Goal: Task Accomplishment & Management: Complete application form

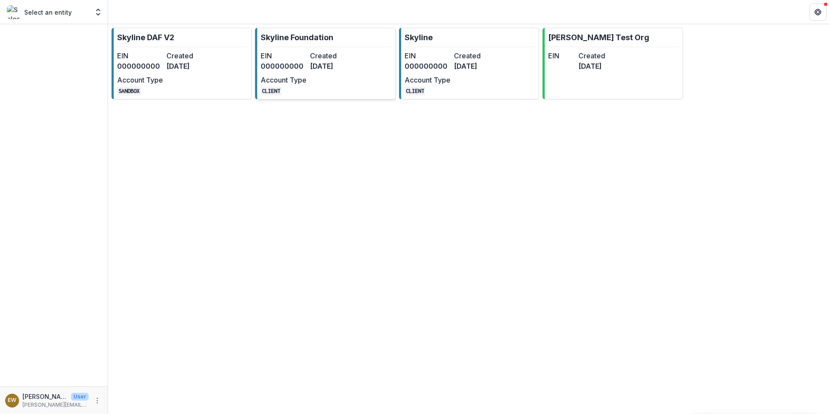
click at [320, 78] on div "EIN 000000000 Created [DATE] Account Type CLIENT" at bounding box center [308, 73] width 95 height 45
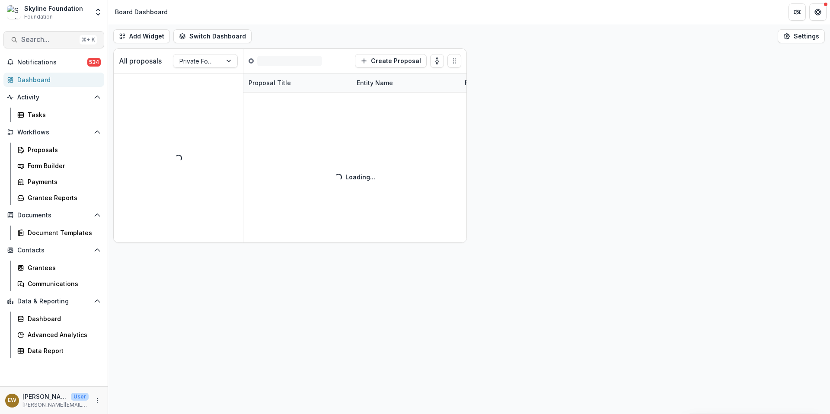
click at [38, 43] on span "Search..." at bounding box center [48, 39] width 55 height 8
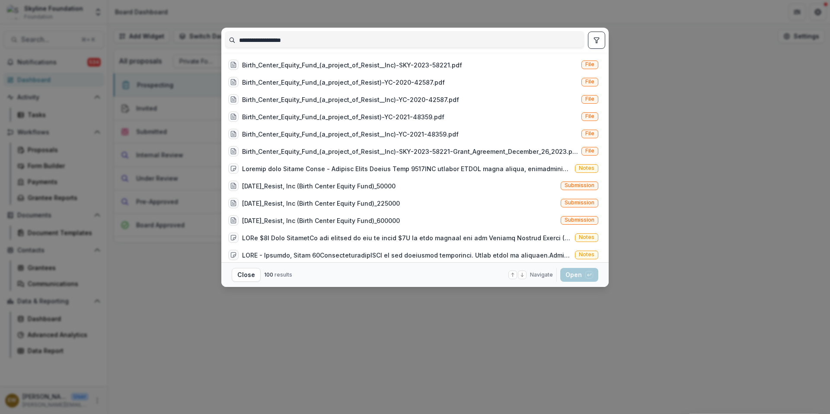
click at [310, 40] on input "**********" at bounding box center [404, 40] width 359 height 14
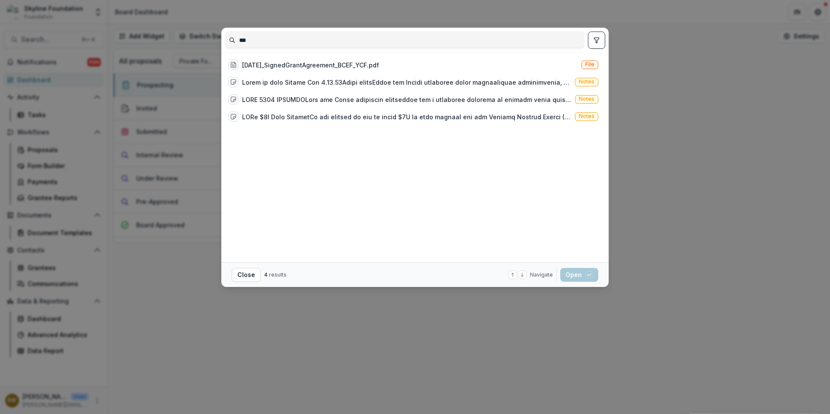
click at [312, 40] on input "***" at bounding box center [404, 40] width 359 height 14
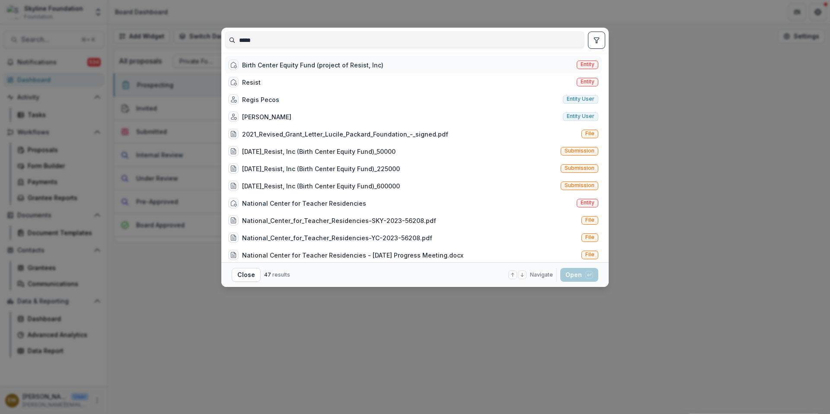
type input "*****"
click at [317, 65] on div "Birth Center Equity Fund (project of Resist, Inc)" at bounding box center [312, 64] width 141 height 9
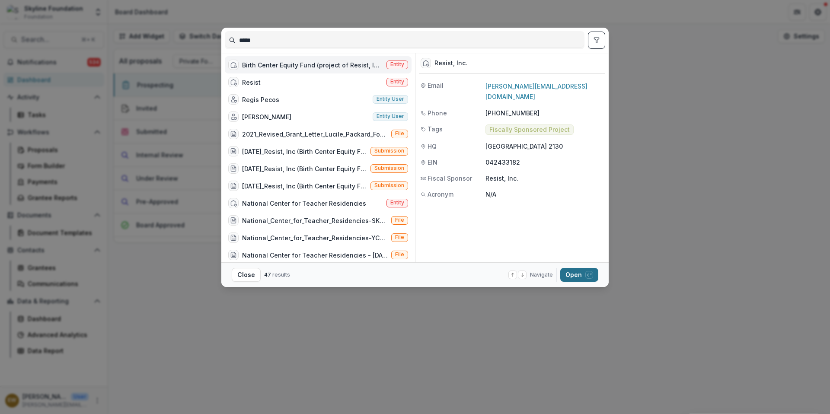
click at [578, 277] on button "Open with enter key" at bounding box center [579, 275] width 38 height 14
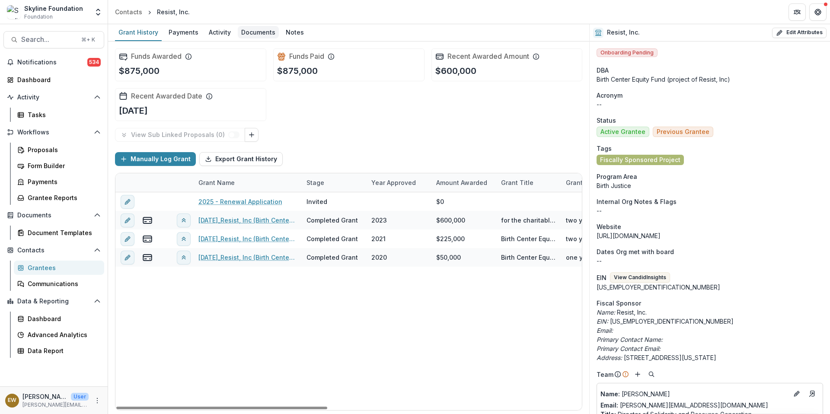
click at [247, 33] on div "Documents" at bounding box center [258, 32] width 41 height 13
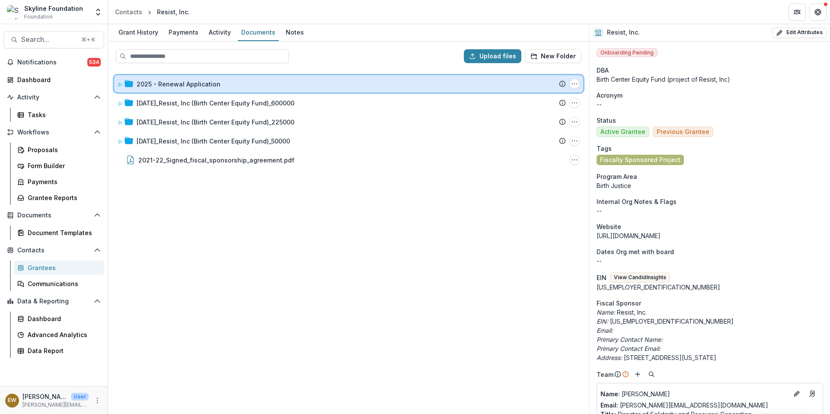
click at [119, 83] on icon at bounding box center [120, 84] width 5 height 5
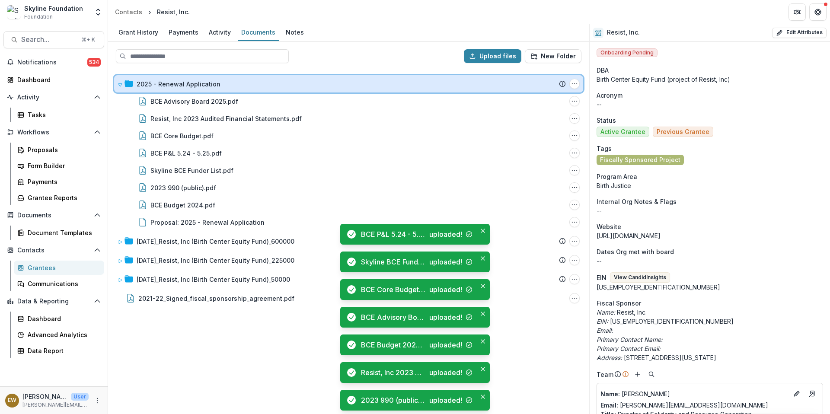
click at [121, 86] on icon at bounding box center [120, 84] width 5 height 5
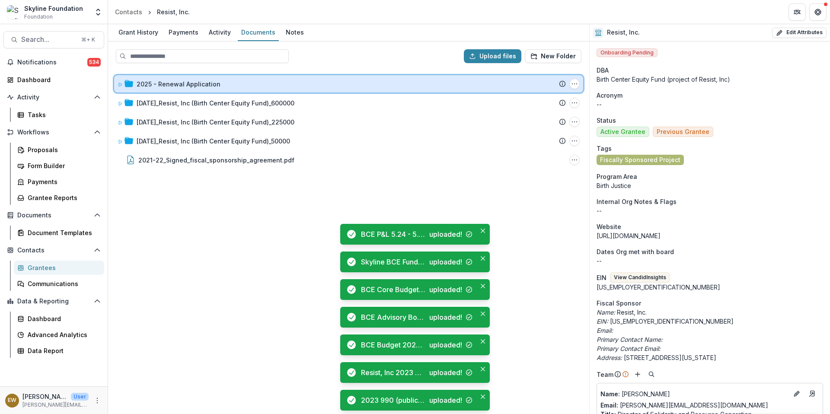
click at [121, 86] on icon at bounding box center [120, 84] width 5 height 5
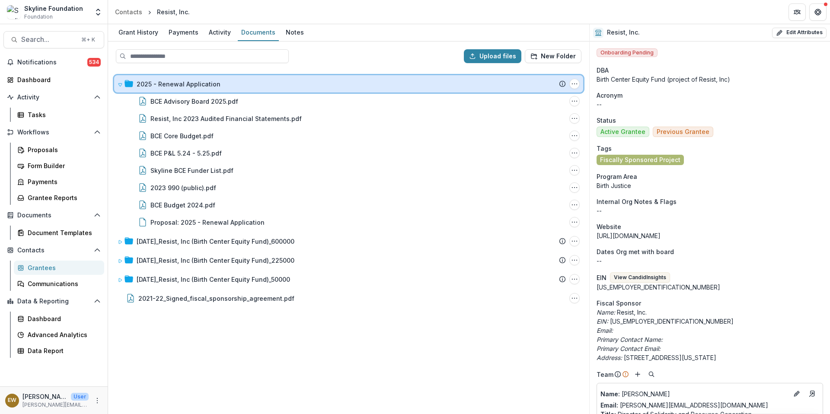
click at [121, 86] on icon at bounding box center [120, 84] width 5 height 5
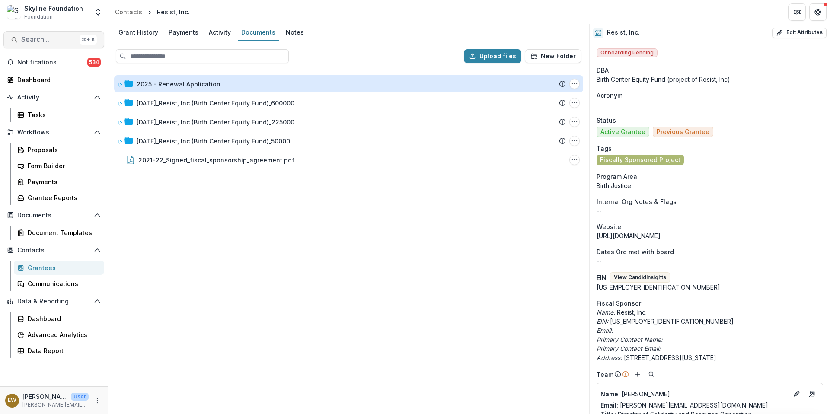
click at [38, 37] on span "Search..." at bounding box center [48, 39] width 55 height 8
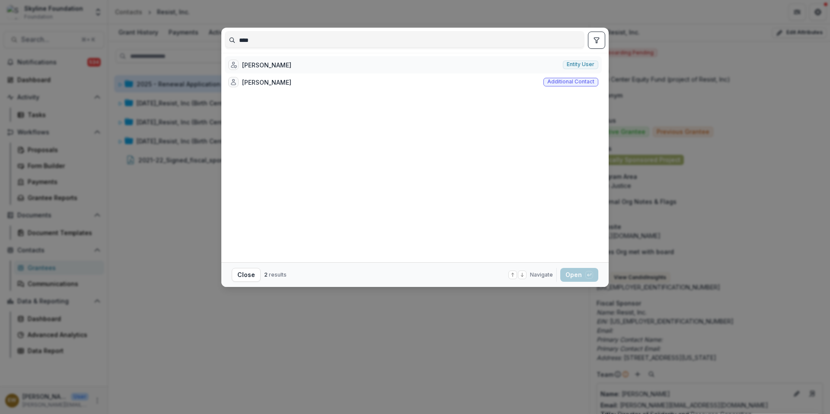
type input "****"
click at [305, 67] on div "[PERSON_NAME] Entity user" at bounding box center [413, 64] width 377 height 17
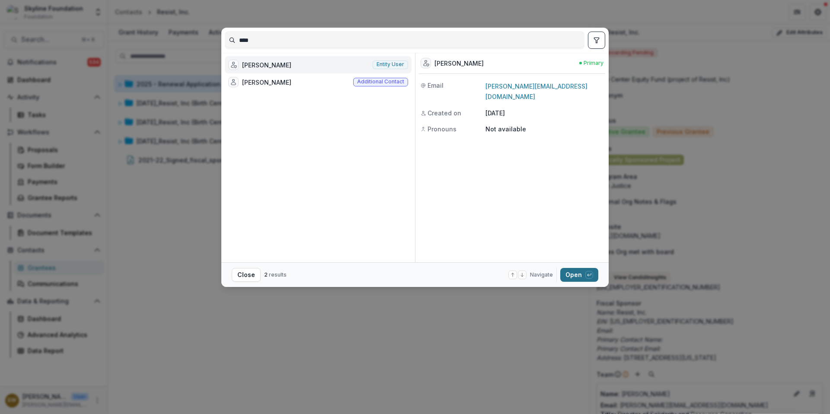
click at [580, 275] on button "Open with enter key" at bounding box center [579, 275] width 38 height 14
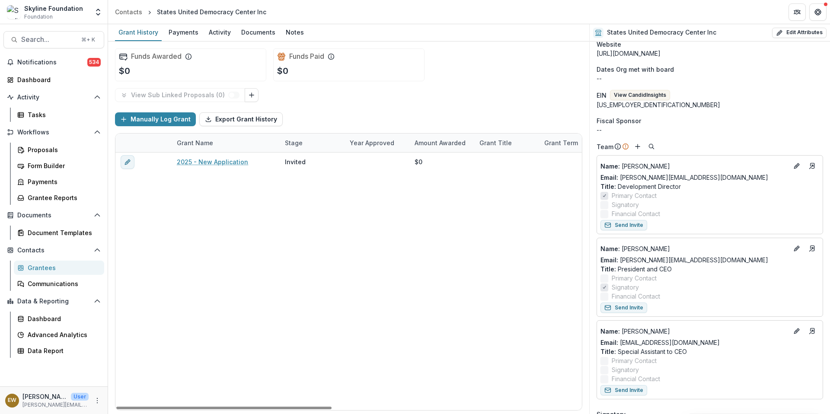
scroll to position [175, 0]
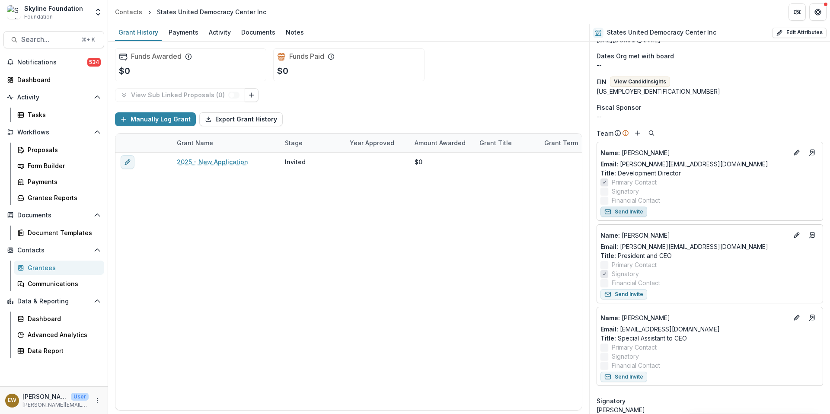
click at [624, 214] on button "Send Invite" at bounding box center [623, 212] width 47 height 10
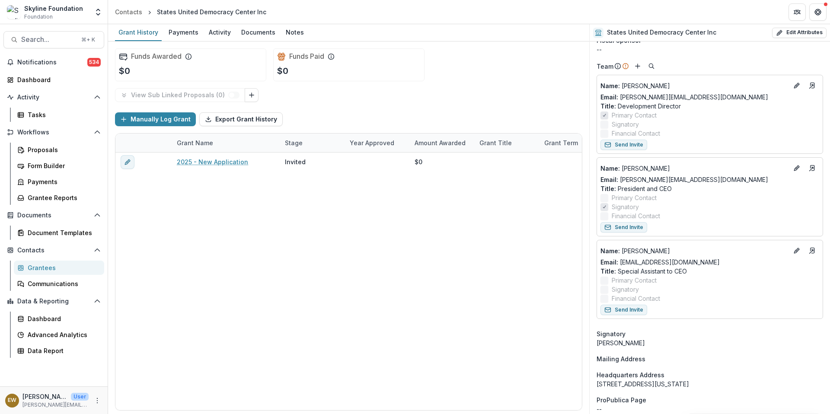
scroll to position [242, 0]
click at [47, 10] on div "Skyline Foundation" at bounding box center [53, 8] width 59 height 9
click at [210, 20] on header "Contacts States United Democracy Center Inc" at bounding box center [469, 12] width 722 height 24
click at [208, 15] on div "States United Democracy Center Inc" at bounding box center [211, 11] width 109 height 9
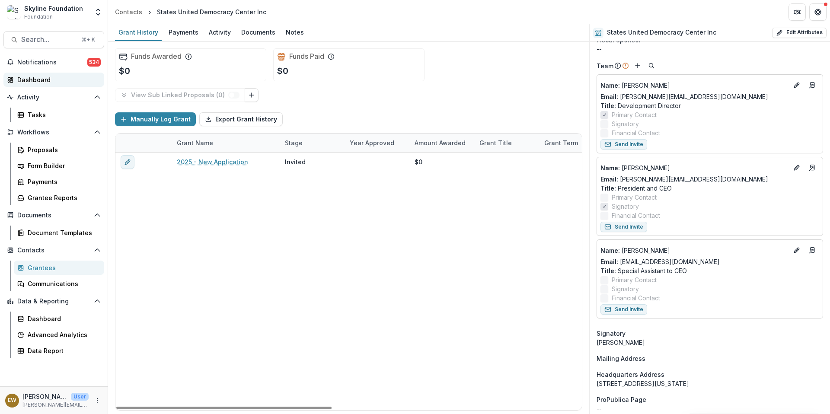
click at [48, 73] on link "Dashboard" at bounding box center [53, 80] width 101 height 14
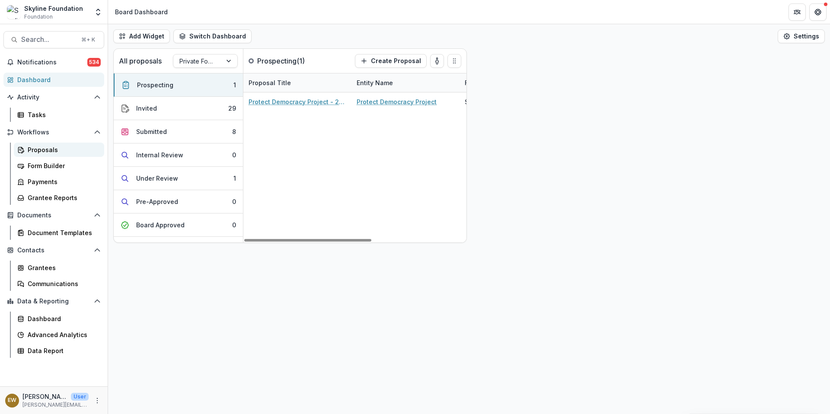
click at [61, 146] on div "Proposals" at bounding box center [63, 149] width 70 height 9
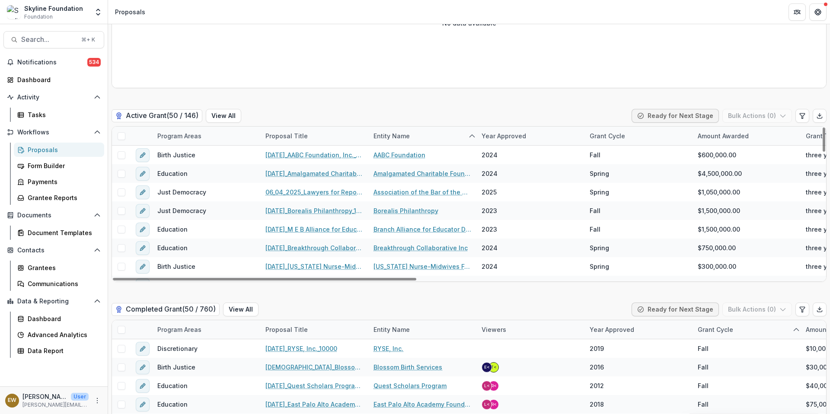
scroll to position [690, 0]
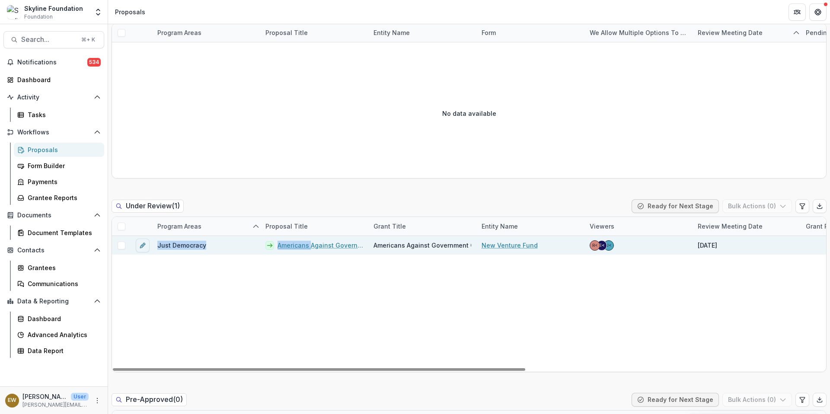
drag, startPoint x: 364, startPoint y: 241, endPoint x: 312, endPoint y: 248, distance: 52.3
click at [312, 248] on div "Just Democracy Americans Against Government Censorship - 2025 - New Application…" at bounding box center [726, 304] width 1228 height 136
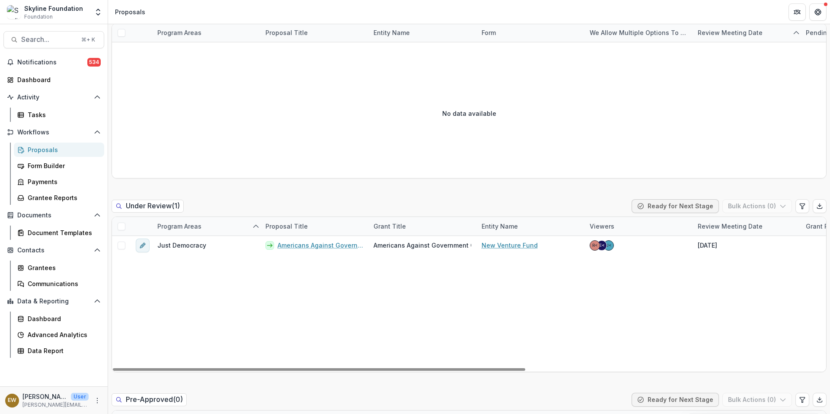
click at [224, 280] on div "Just Democracy Americans Against Government Censorship - 2025 - New Application…" at bounding box center [726, 304] width 1228 height 136
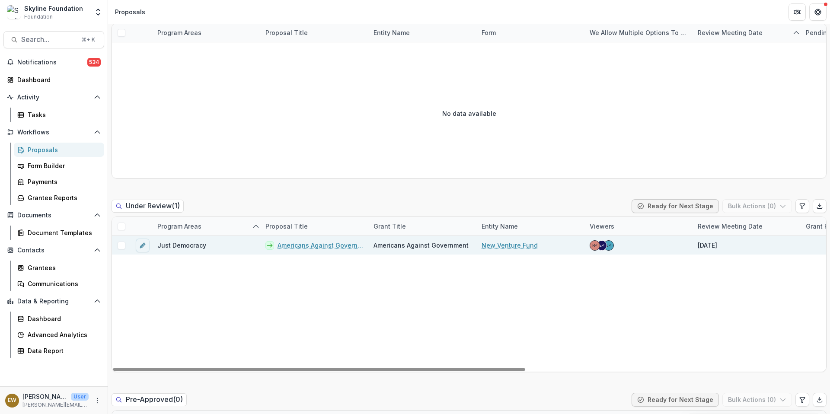
click at [434, 248] on span "Americans Against Government Censorship (project of New Venture Fund) - Spring …" at bounding box center [551, 245] width 356 height 9
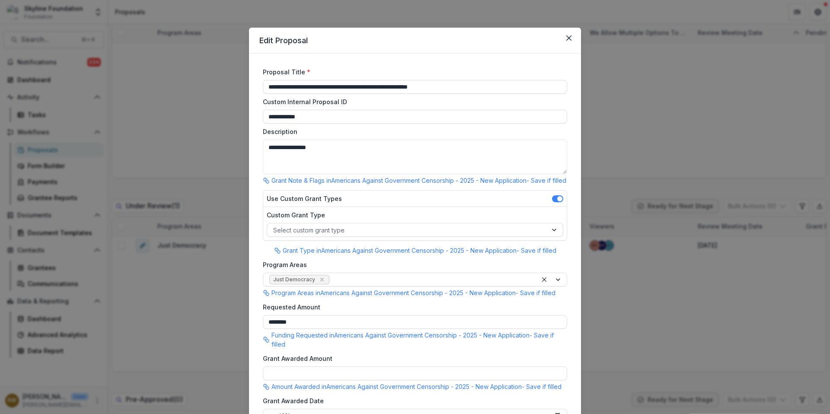
click at [219, 154] on div "**********" at bounding box center [415, 207] width 830 height 414
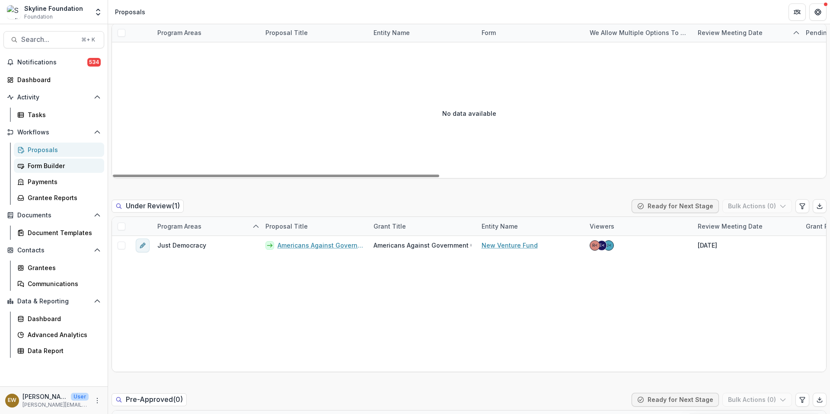
click at [57, 165] on div "Form Builder" at bounding box center [63, 165] width 70 height 9
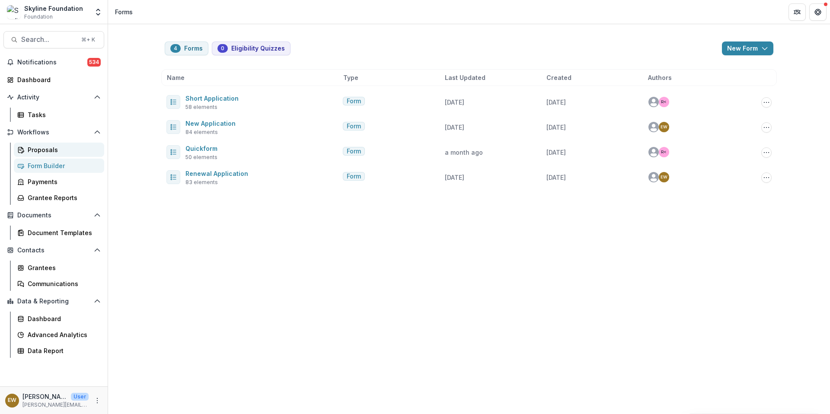
click at [50, 149] on div "Proposals" at bounding box center [63, 149] width 70 height 9
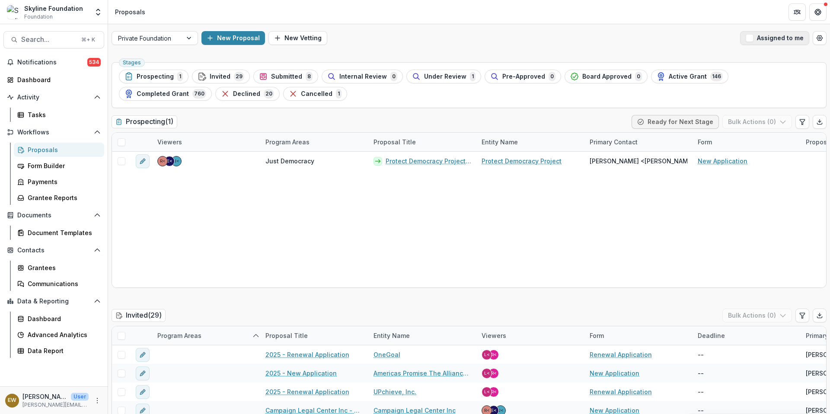
click at [749, 40] on span "button" at bounding box center [749, 38] width 8 height 8
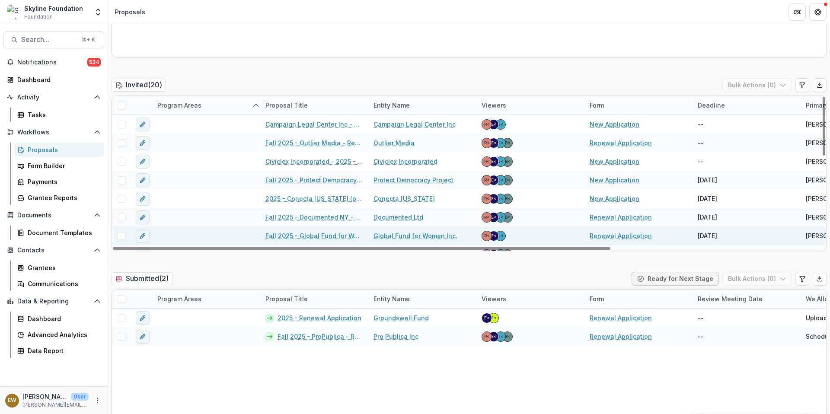
scroll to position [2, 0]
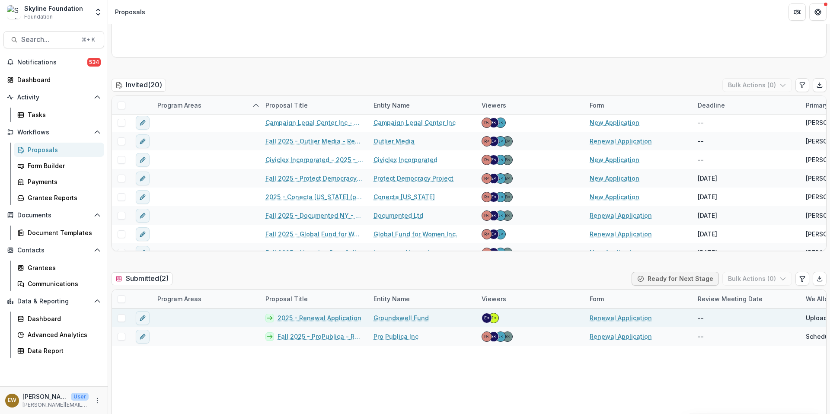
click at [320, 315] on link "2025 - Renewal Application" at bounding box center [319, 317] width 84 height 9
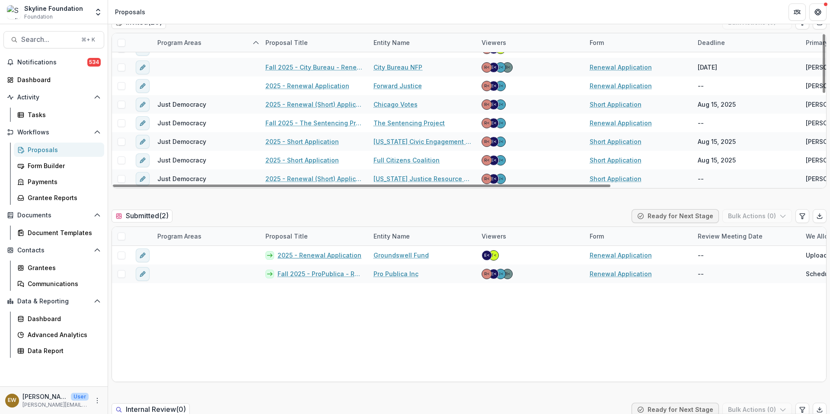
scroll to position [305, 0]
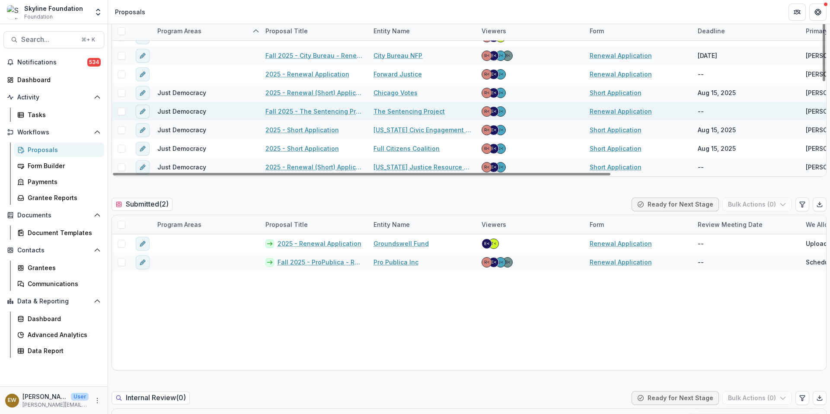
click at [302, 110] on link "Fall 2025 - The Sentencing Project - Renewal Application" at bounding box center [314, 111] width 98 height 9
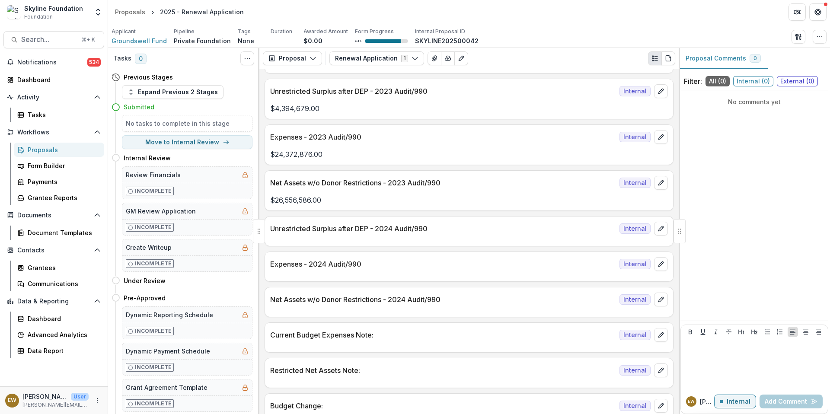
scroll to position [852, 0]
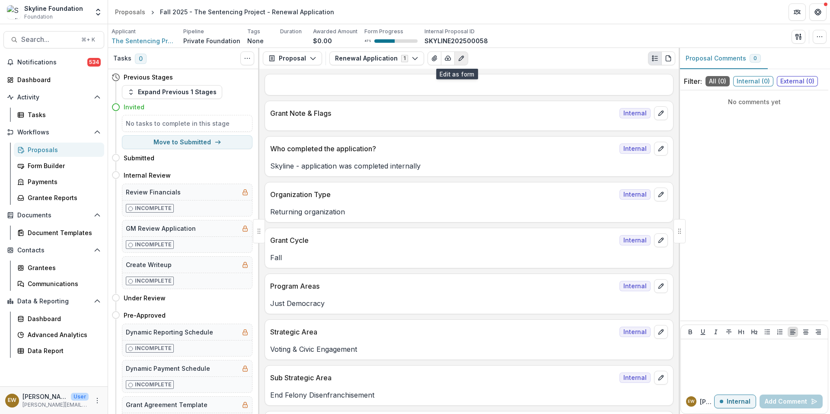
click at [458, 58] on icon "Edit as form" at bounding box center [461, 58] width 7 height 7
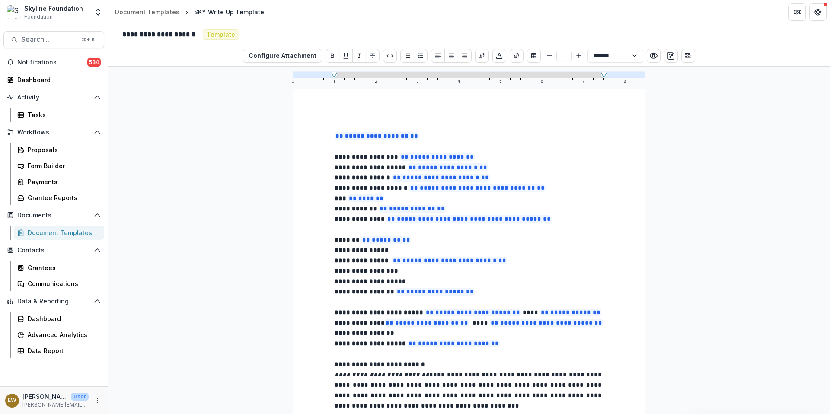
select select "**********"
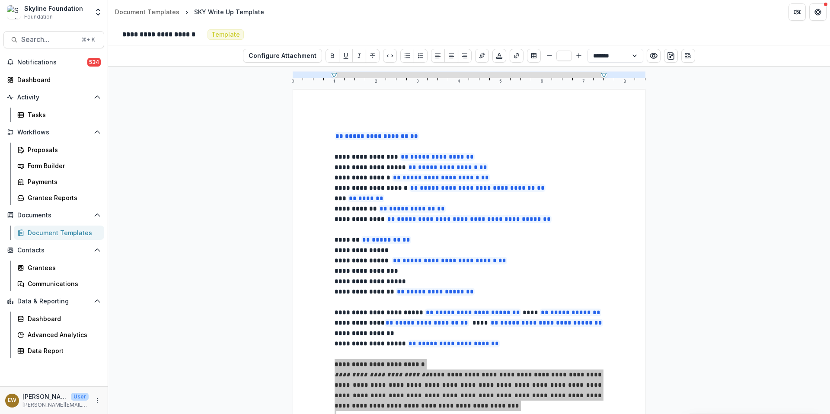
scroll to position [303, 0]
